Goal: Task Accomplishment & Management: Use online tool/utility

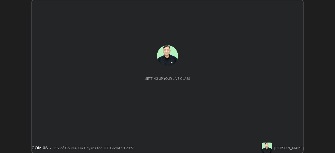
scroll to position [153, 335]
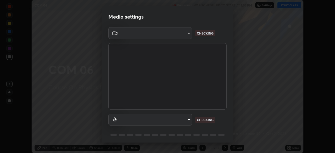
type input "d8992f85583b40a53285941c60badd2bb32bf670ecfb090268b2fea427d69f75"
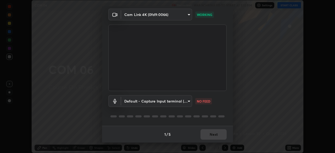
click at [147, 100] on body "Erase all COM 06 Recording WAS SCHEDULED TO START AT 1:10 PM Settings START CLA…" at bounding box center [167, 76] width 335 height 153
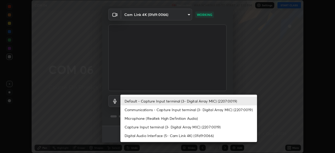
click at [133, 119] on li "Microphone (Realtek High Definition Audio)" at bounding box center [189, 118] width 137 height 9
type input "2537c5e9f6a0ed0f0551ad77b164e52c1a16fde840966550aaf923dc86c53c9c"
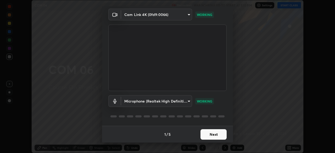
click at [208, 136] on button "Next" at bounding box center [214, 134] width 26 height 10
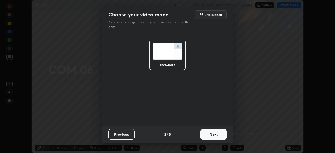
scroll to position [0, 0]
click at [211, 134] on button "Next" at bounding box center [214, 134] width 26 height 10
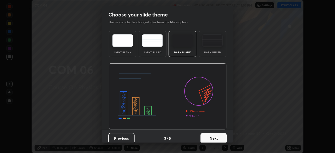
click at [214, 135] on button "Next" at bounding box center [214, 138] width 26 height 10
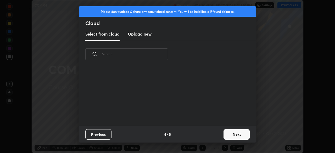
scroll to position [58, 168]
click at [225, 133] on button "Next" at bounding box center [237, 134] width 26 height 10
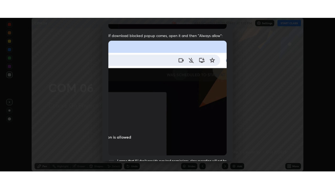
scroll to position [126, 0]
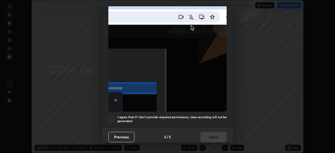
click at [111, 117] on div at bounding box center [112, 119] width 6 height 6
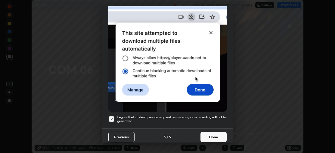
click at [214, 138] on button "Done" at bounding box center [214, 137] width 26 height 10
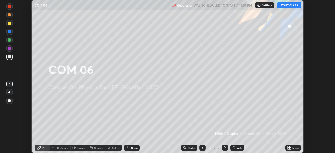
click at [288, 6] on button "START CLASS" at bounding box center [290, 5] width 24 height 6
click at [240, 149] on div "Add" at bounding box center [239, 148] width 5 height 3
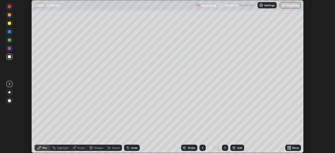
click at [290, 149] on icon at bounding box center [290, 148] width 1 height 1
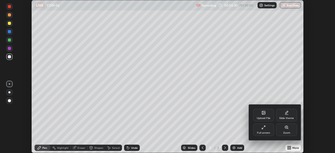
click at [263, 133] on div "Full screen" at bounding box center [263, 133] width 13 height 3
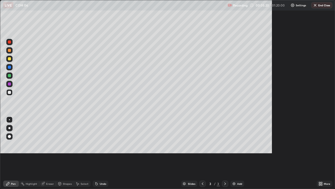
scroll to position [189, 335]
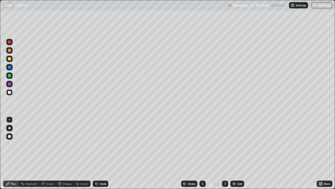
click at [11, 62] on div at bounding box center [9, 59] width 6 height 8
click at [12, 94] on div at bounding box center [9, 92] width 6 height 6
click at [10, 59] on div at bounding box center [9, 58] width 3 height 3
click at [11, 93] on div at bounding box center [9, 92] width 3 height 3
click at [48, 153] on div "Eraser" at bounding box center [50, 183] width 8 height 3
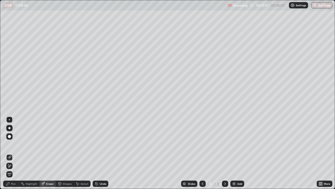
click at [13, 153] on div "Pen" at bounding box center [13, 183] width 5 height 3
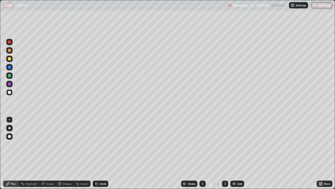
click at [237, 153] on div "Add" at bounding box center [238, 183] width 14 height 6
click at [202, 153] on icon at bounding box center [203, 183] width 4 height 4
click at [225, 153] on icon at bounding box center [225, 183] width 4 height 4
click at [203, 153] on icon at bounding box center [203, 183] width 4 height 4
click at [225, 153] on icon at bounding box center [225, 183] width 4 height 4
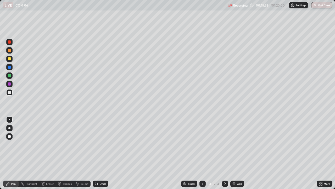
click at [239, 153] on div "Add" at bounding box center [239, 183] width 5 height 3
click at [9, 59] on div at bounding box center [9, 58] width 3 height 3
click at [9, 93] on div at bounding box center [9, 92] width 3 height 3
click at [236, 153] on div "Add" at bounding box center [238, 183] width 14 height 6
click at [9, 59] on div at bounding box center [9, 58] width 3 height 3
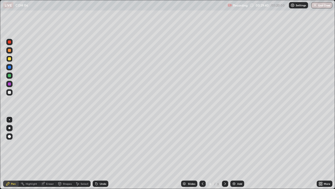
click at [10, 93] on div at bounding box center [9, 92] width 3 height 3
click at [10, 59] on div at bounding box center [9, 58] width 3 height 3
click at [9, 92] on div at bounding box center [9, 92] width 3 height 3
click at [10, 59] on div at bounding box center [9, 58] width 3 height 3
click at [9, 92] on div at bounding box center [9, 92] width 3 height 3
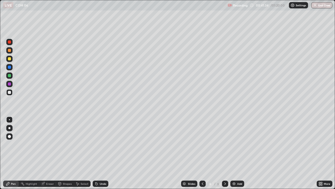
click at [9, 59] on div at bounding box center [9, 58] width 3 height 3
click at [9, 94] on div at bounding box center [9, 92] width 3 height 3
click at [238, 153] on div "Add" at bounding box center [239, 183] width 5 height 3
click at [9, 59] on div at bounding box center [9, 58] width 3 height 3
click at [9, 93] on div at bounding box center [9, 92] width 3 height 3
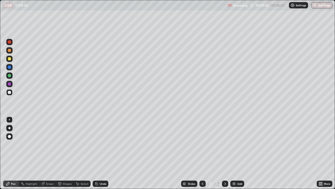
click at [9, 76] on div at bounding box center [9, 75] width 3 height 3
click at [82, 153] on div "Select" at bounding box center [85, 183] width 8 height 3
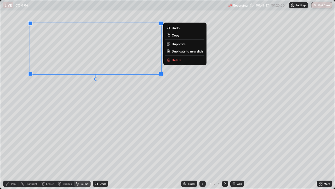
click at [180, 44] on p "Duplicate" at bounding box center [179, 44] width 14 height 4
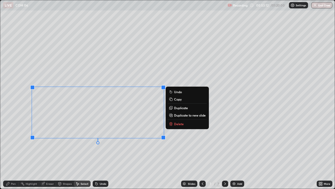
click at [13, 153] on div "Pen" at bounding box center [13, 183] width 5 height 3
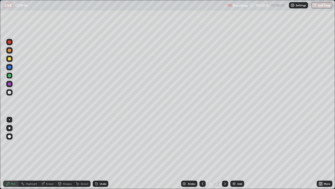
click at [48, 153] on div "Eraser" at bounding box center [50, 183] width 8 height 3
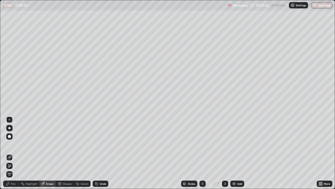
click at [12, 153] on div "Pen" at bounding box center [13, 183] width 5 height 3
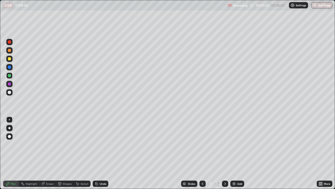
click at [9, 92] on div at bounding box center [9, 92] width 3 height 3
click at [9, 59] on div at bounding box center [9, 58] width 3 height 3
click at [237, 153] on div "Add" at bounding box center [238, 183] width 14 height 6
click at [7, 59] on div at bounding box center [9, 59] width 6 height 6
click at [9, 92] on div at bounding box center [9, 92] width 3 height 3
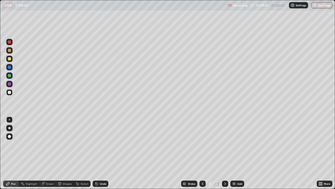
click at [8, 76] on div at bounding box center [9, 75] width 3 height 3
click at [9, 93] on div at bounding box center [9, 92] width 3 height 3
click at [81, 153] on div "Select" at bounding box center [85, 183] width 8 height 3
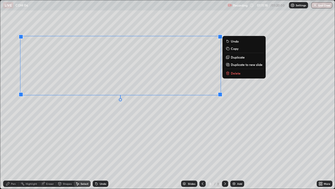
click at [232, 58] on p "Duplicate" at bounding box center [238, 57] width 14 height 4
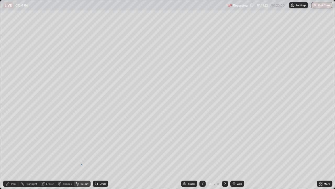
click at [81, 153] on div "0 ° Undo Copy Duplicate Duplicate to new slide Delete" at bounding box center [167, 94] width 335 height 188
click at [13, 153] on div "Pen" at bounding box center [13, 183] width 5 height 3
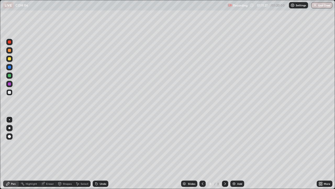
click at [49, 153] on div "Eraser" at bounding box center [50, 183] width 8 height 3
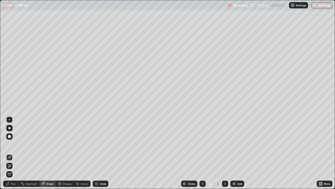
click at [12, 153] on div "Pen" at bounding box center [13, 183] width 5 height 3
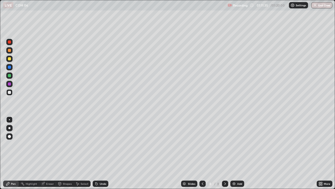
click at [101, 153] on div "Undo" at bounding box center [101, 183] width 16 height 6
click at [317, 8] on button "End Class" at bounding box center [322, 5] width 21 height 6
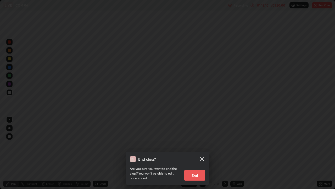
click at [192, 153] on button "End" at bounding box center [195, 175] width 21 height 10
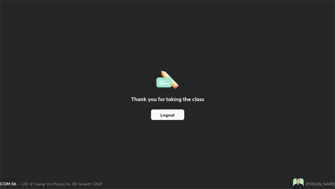
click at [170, 115] on button "Logout" at bounding box center [167, 114] width 33 height 10
